Goal: Task Accomplishment & Management: Use online tool/utility

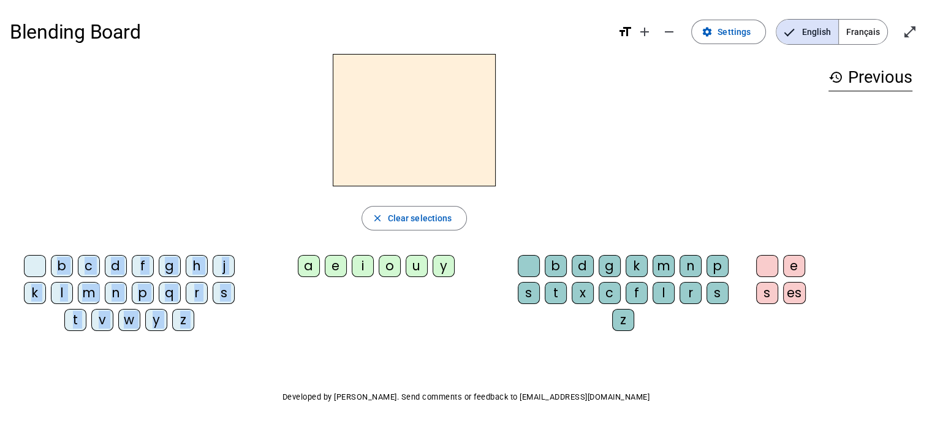
drag, startPoint x: 306, startPoint y: 267, endPoint x: 365, endPoint y: 171, distance: 111.9
click at [365, 171] on div "close Clear selections b c d f g h j k l m n p q r s t v w y z a e i o u y b d …" at bounding box center [414, 197] width 809 height 287
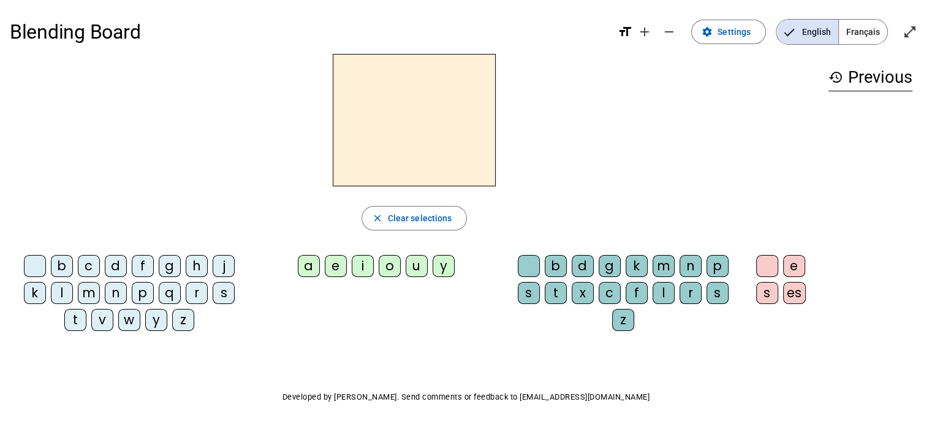
click at [339, 323] on div "b c d f g h j k l m n p q r s t v w y z a e i o u y b d g k m n p s t x c f l r…" at bounding box center [414, 295] width 809 height 91
click at [557, 264] on div "b" at bounding box center [556, 266] width 22 height 22
click at [309, 265] on div "a" at bounding box center [309, 266] width 22 height 22
click at [591, 259] on div "d" at bounding box center [583, 266] width 22 height 22
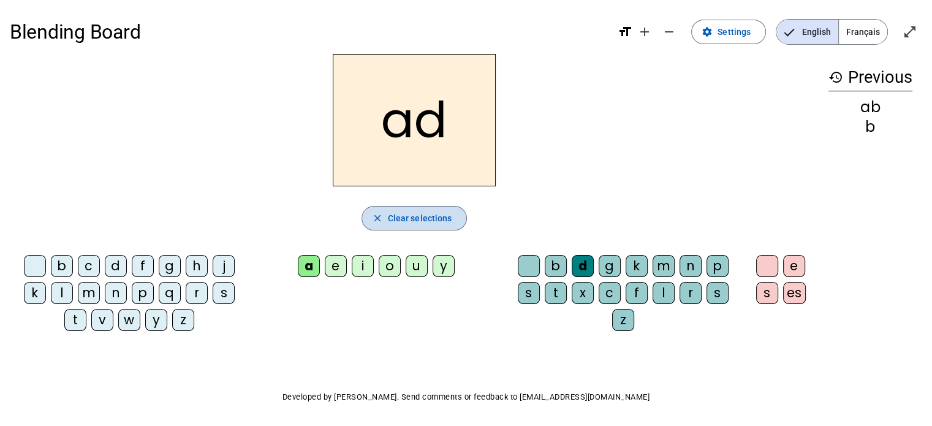
click at [375, 214] on mat-icon "close" at bounding box center [377, 218] width 11 height 11
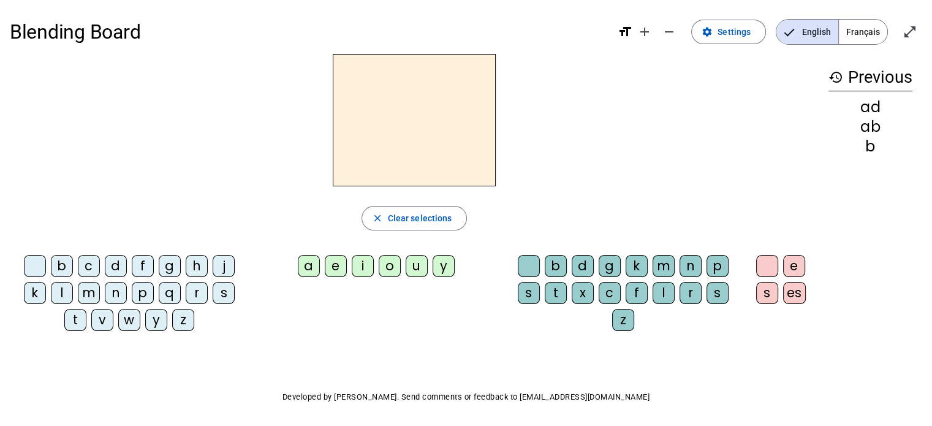
click at [141, 259] on div "f" at bounding box center [143, 266] width 22 height 22
click at [307, 259] on div "a" at bounding box center [309, 266] width 22 height 22
click at [551, 263] on div "b" at bounding box center [556, 266] width 22 height 22
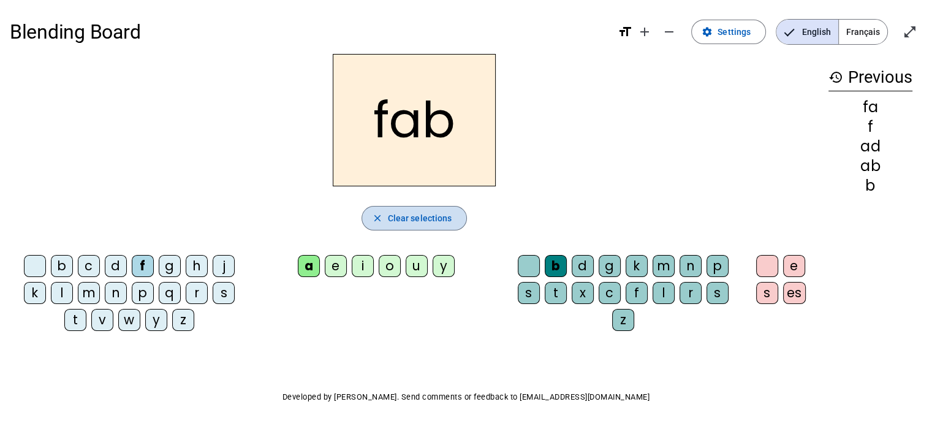
click at [395, 216] on span "Clear selections" at bounding box center [420, 218] width 64 height 15
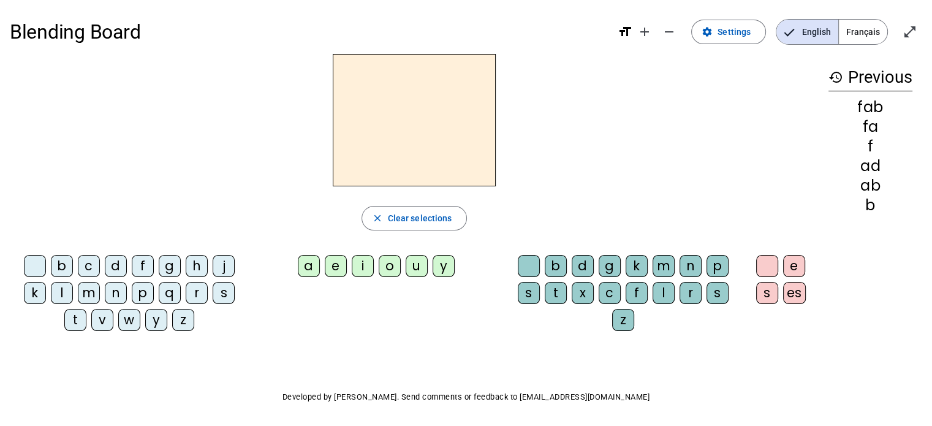
click at [169, 58] on div at bounding box center [414, 120] width 809 height 132
click at [859, 29] on span "Français" at bounding box center [863, 32] width 48 height 25
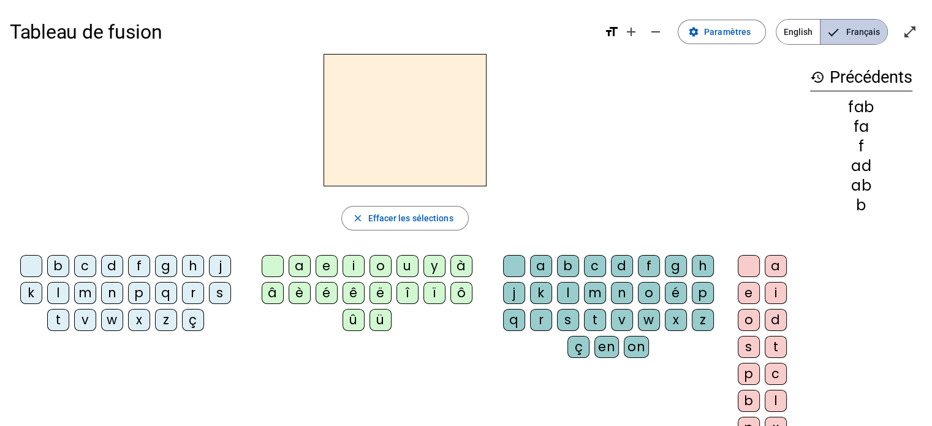
click at [858, 29] on span "Français" at bounding box center [853, 32] width 67 height 25
click at [718, 31] on span "Paramètres" at bounding box center [727, 32] width 47 height 15
